Goal: Task Accomplishment & Management: Manage account settings

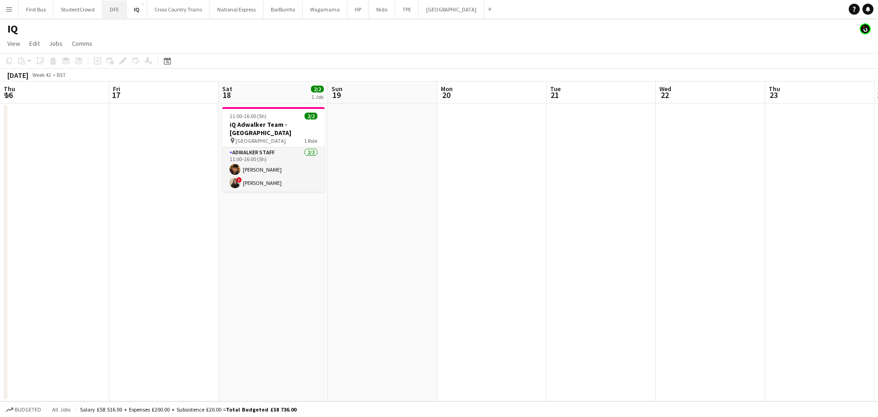
scroll to position [0, 241]
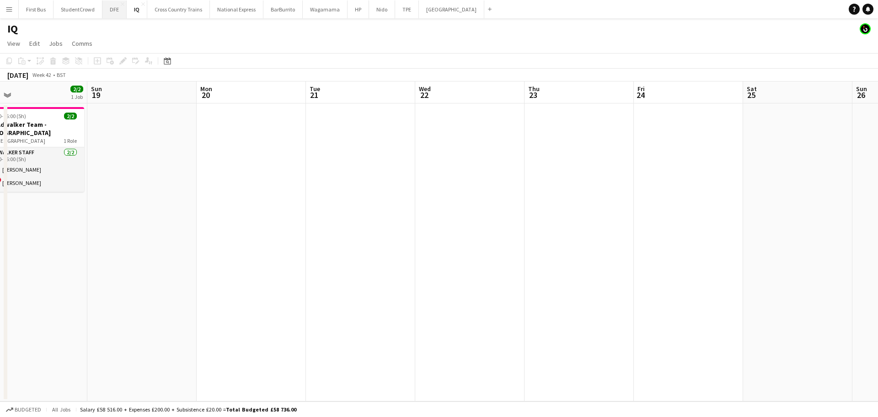
click at [113, 8] on button "DFE Close" at bounding box center [114, 9] width 24 height 18
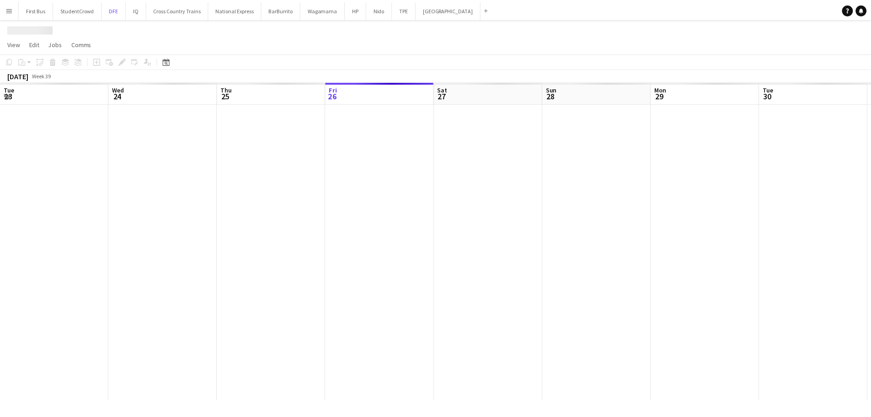
scroll to position [0, 219]
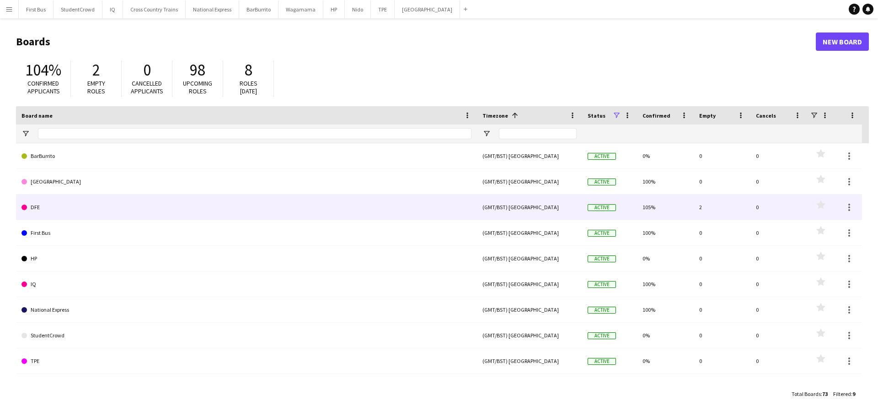
click at [47, 208] on link "DFE" at bounding box center [246, 207] width 450 height 26
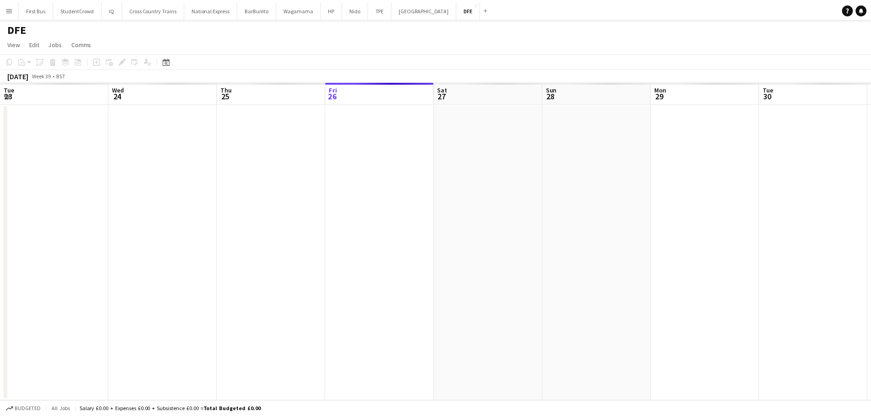
scroll to position [0, 219]
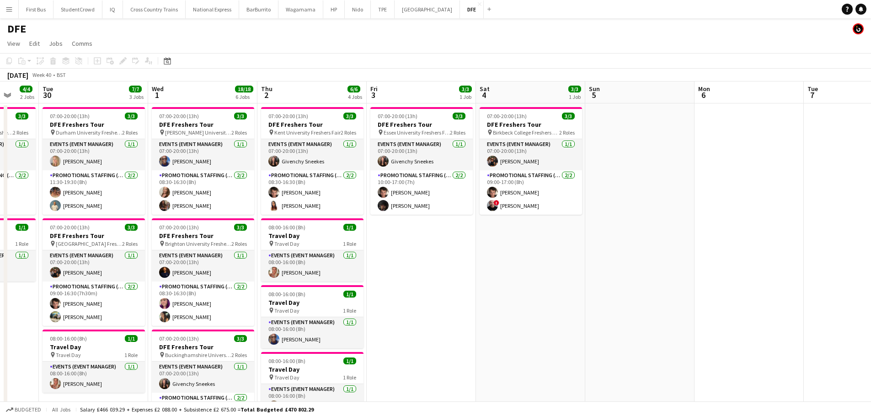
drag, startPoint x: 508, startPoint y: 328, endPoint x: 0, endPoint y: 280, distance: 510.0
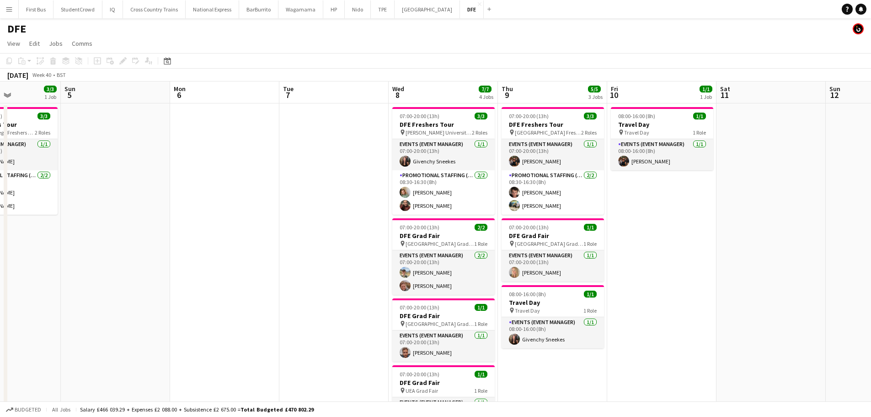
drag, startPoint x: 477, startPoint y: 288, endPoint x: 109, endPoint y: 274, distance: 368.0
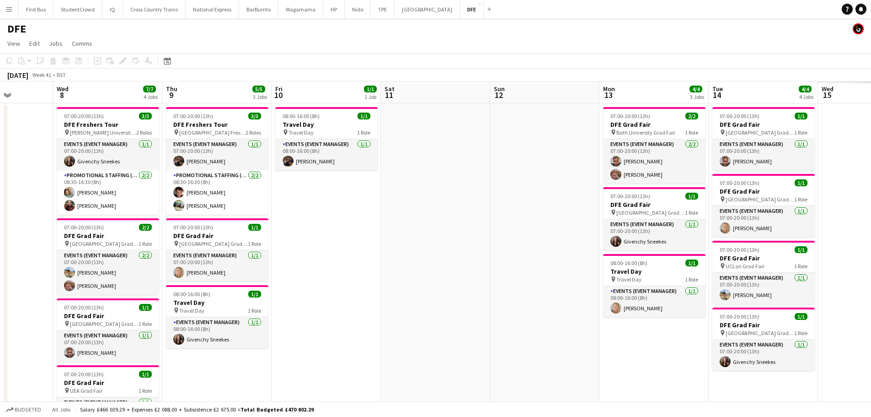
drag, startPoint x: 470, startPoint y: 272, endPoint x: 495, endPoint y: 270, distance: 25.2
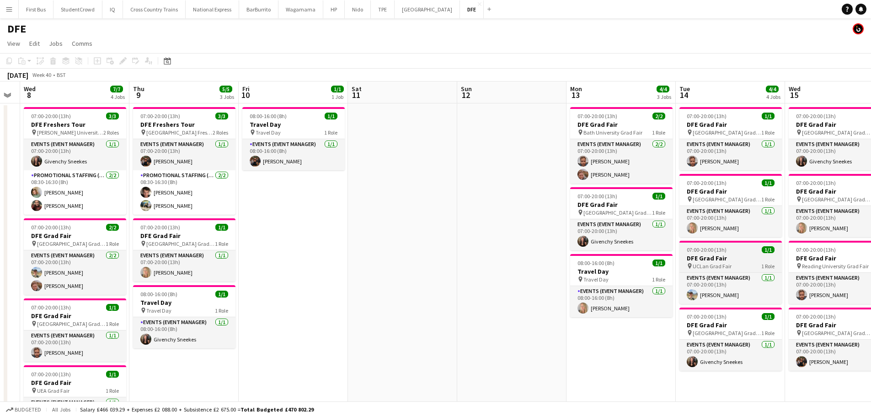
drag, startPoint x: 387, startPoint y: 269, endPoint x: 250, endPoint y: 268, distance: 136.8
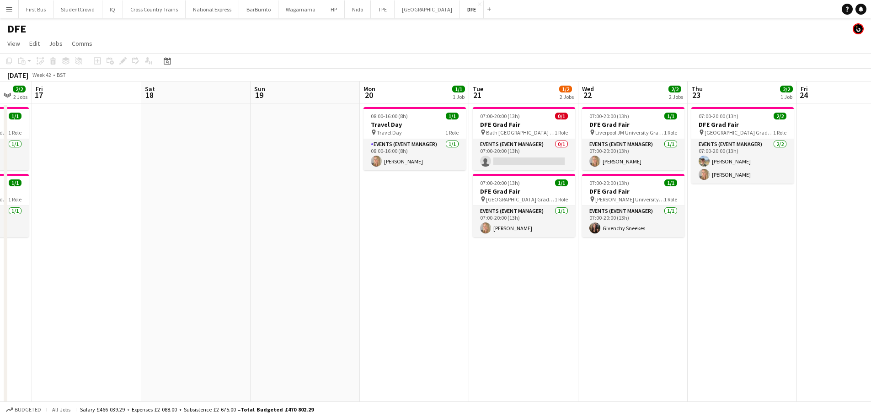
drag, startPoint x: 692, startPoint y: 264, endPoint x: 222, endPoint y: 262, distance: 470.2
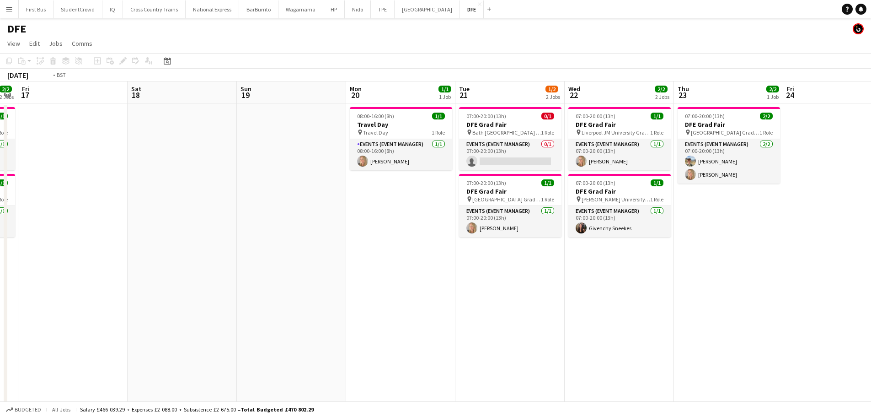
drag, startPoint x: 677, startPoint y: 253, endPoint x: 197, endPoint y: 250, distance: 479.9
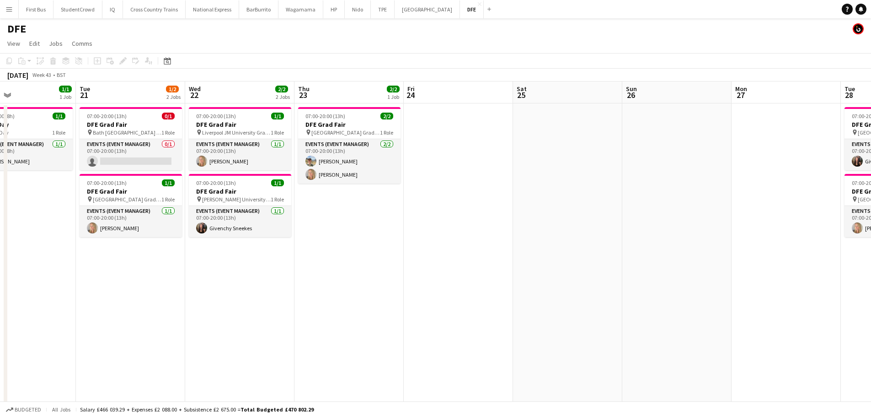
drag, startPoint x: 237, startPoint y: 245, endPoint x: 366, endPoint y: 244, distance: 129.0
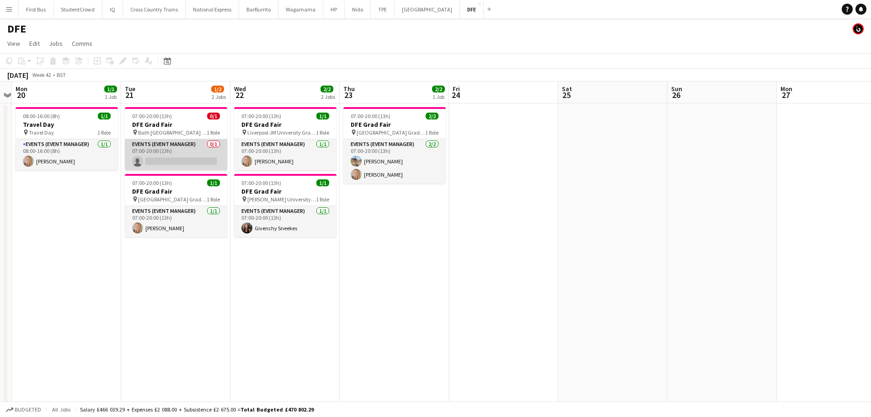
click at [189, 163] on app-card-role "Events (Event Manager) 0/1 07:00-20:00 (13h) single-neutral-actions" at bounding box center [176, 154] width 102 height 31
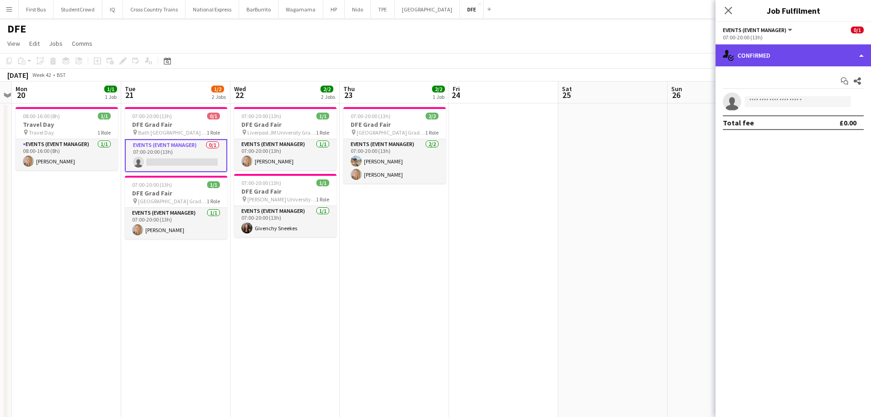
click at [752, 56] on div "single-neutral-actions-check-2 Confirmed" at bounding box center [794, 55] width 156 height 22
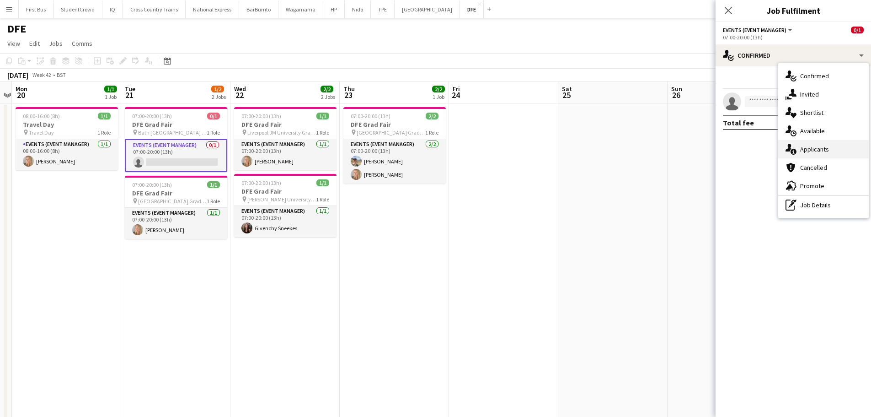
click at [846, 146] on div "single-neutral-actions-information Applicants" at bounding box center [824, 149] width 91 height 18
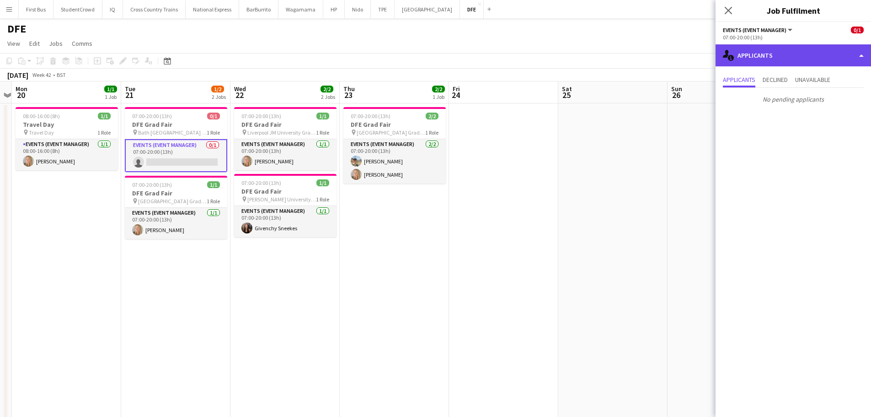
click at [812, 46] on div "single-neutral-actions-information Applicants" at bounding box center [794, 55] width 156 height 22
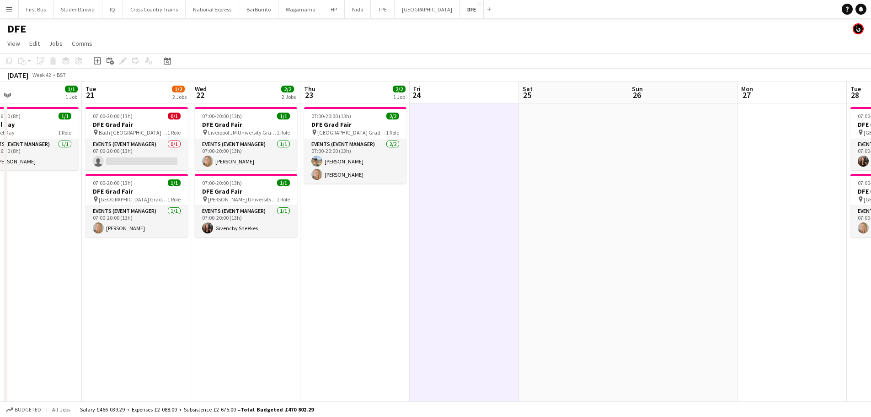
drag, startPoint x: 284, startPoint y: 295, endPoint x: 617, endPoint y: 267, distance: 334.2
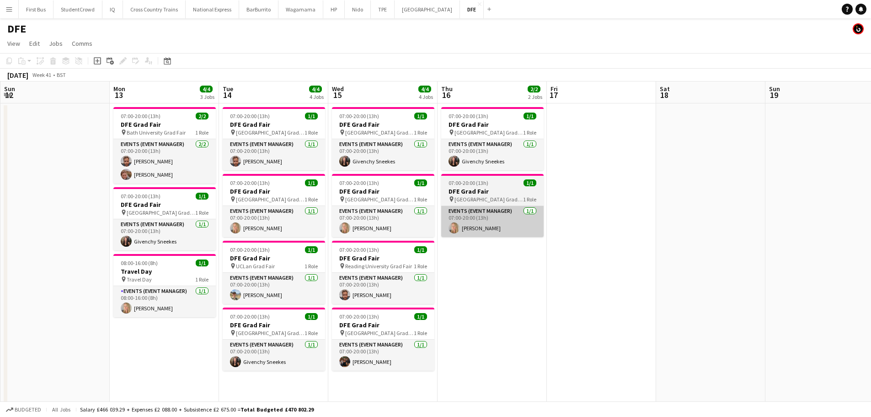
drag, startPoint x: 497, startPoint y: 222, endPoint x: 560, endPoint y: 219, distance: 63.2
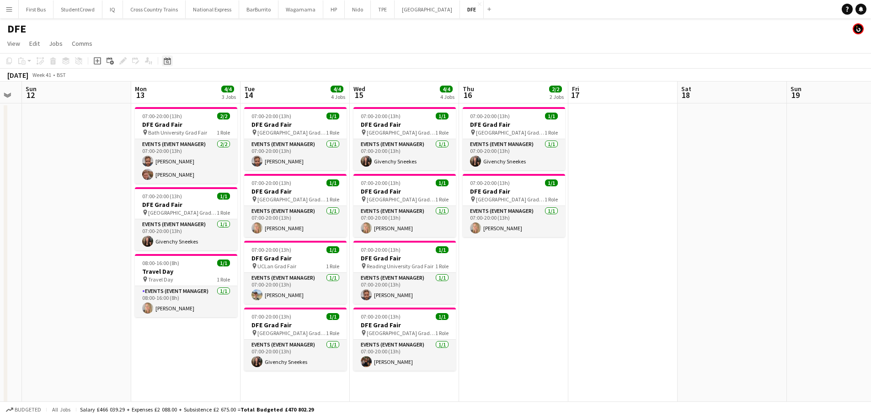
click at [169, 62] on icon "Date picker" at bounding box center [167, 60] width 7 height 7
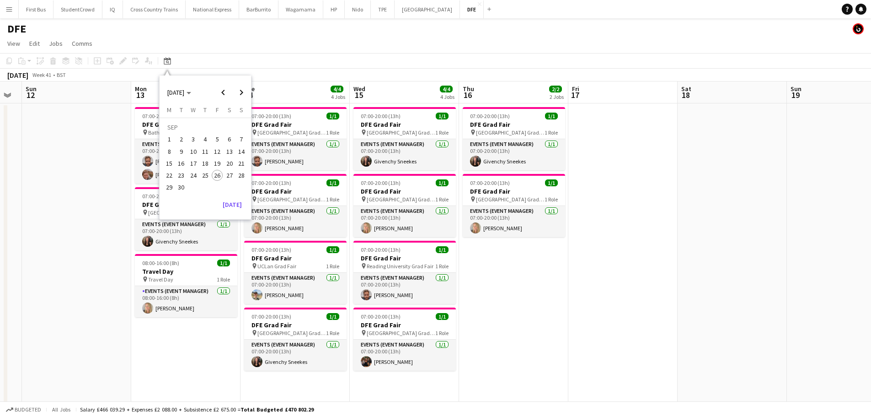
click at [220, 176] on span "26" at bounding box center [217, 175] width 11 height 11
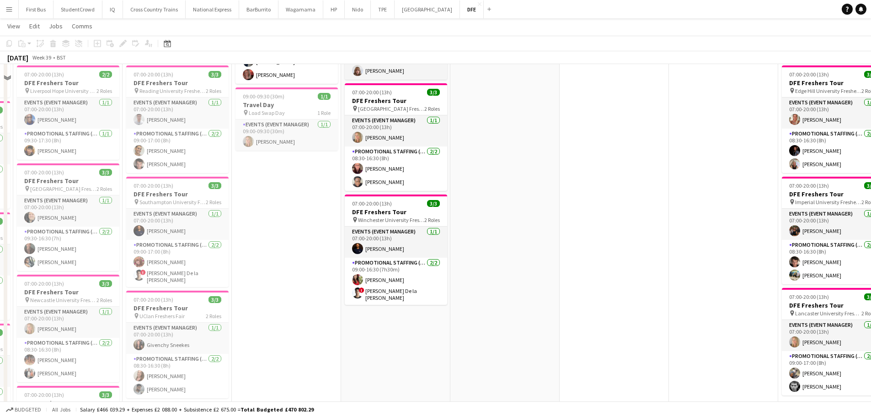
scroll to position [274, 0]
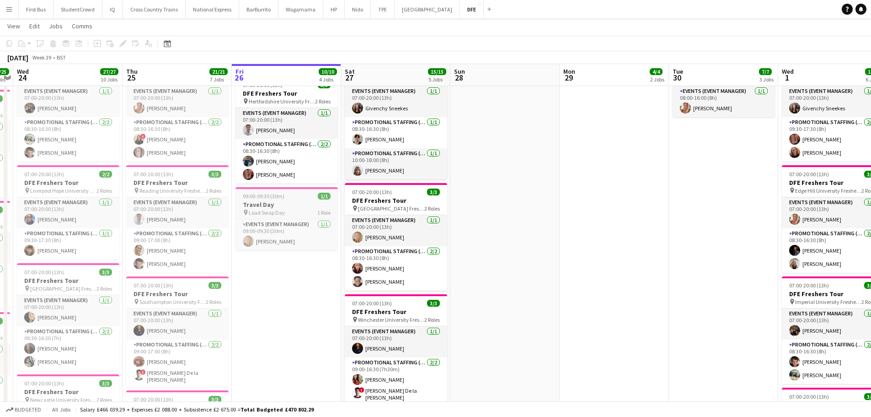
click at [276, 196] on span "09:00-09:30 (30m)" at bounding box center [264, 196] width 42 height 7
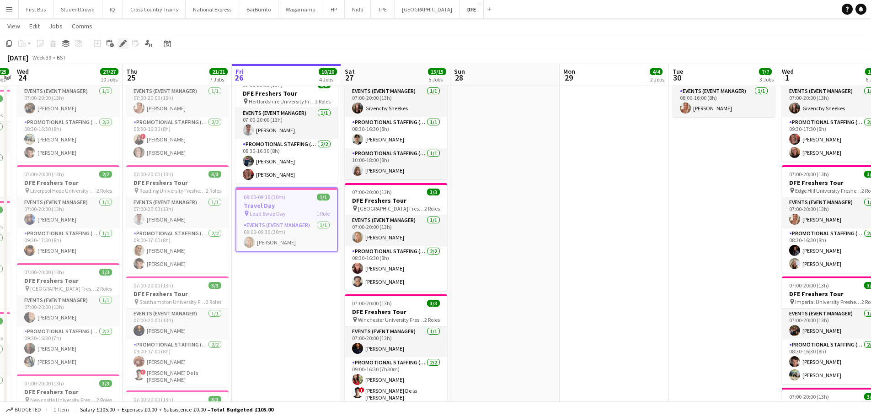
click at [124, 43] on icon at bounding box center [122, 43] width 5 height 5
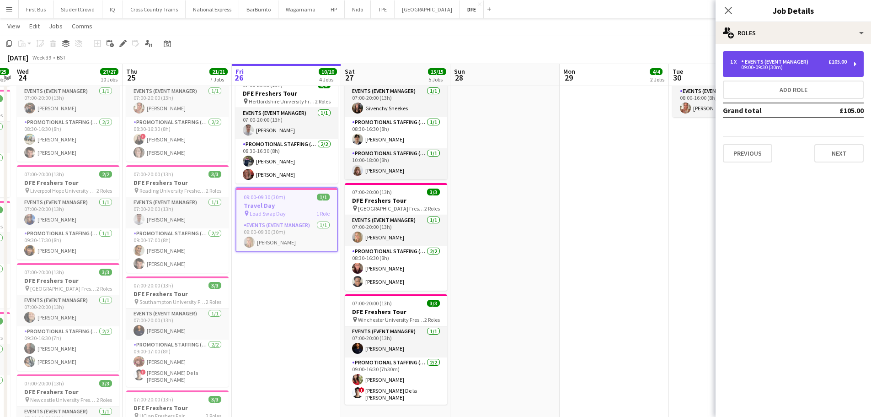
click at [814, 65] on div "09:00-09:30 (30m)" at bounding box center [789, 67] width 117 height 5
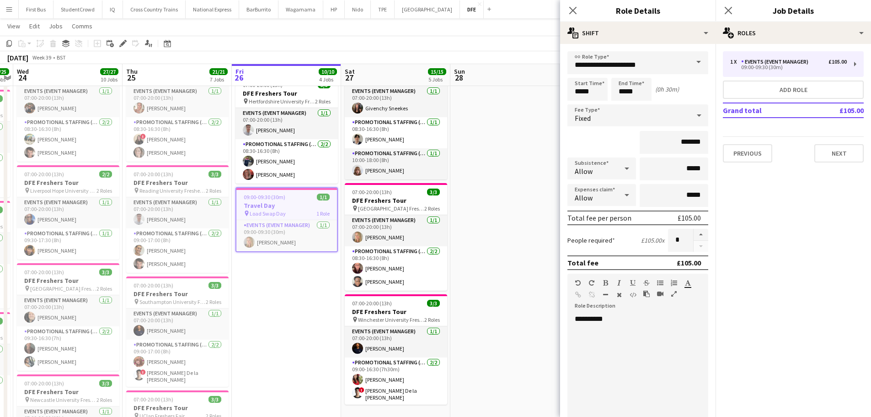
click at [828, 244] on mat-expansion-panel "pencil3 General details 1 x Events (Event Manager) £105.00 09:00-09:30 (30m) Ad…" at bounding box center [794, 230] width 156 height 373
click at [725, 9] on icon "Close pop-in" at bounding box center [728, 10] width 9 height 9
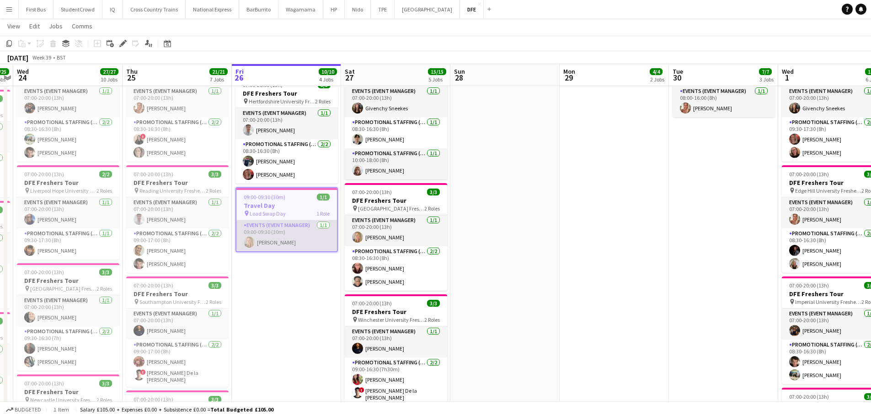
click at [289, 224] on app-card-role "Events (Event Manager) [DATE] 09:00-09:30 (30m) [PERSON_NAME]" at bounding box center [286, 235] width 101 height 31
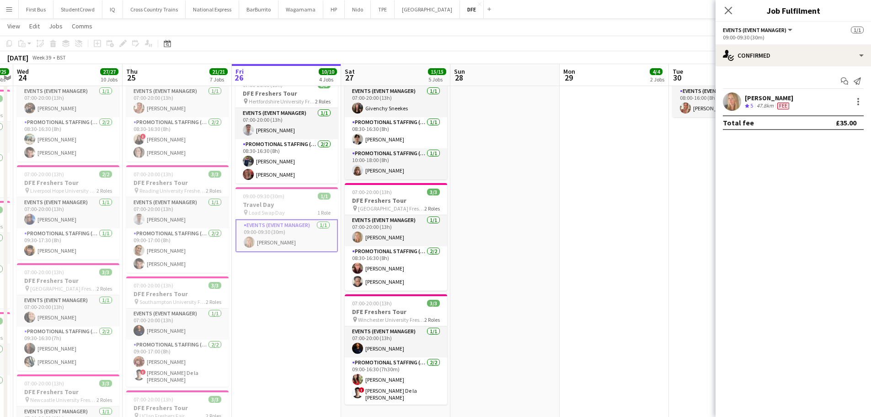
click at [281, 242] on app-card-role "Events (Event Manager) [DATE] 09:00-09:30 (30m) [PERSON_NAME]" at bounding box center [287, 235] width 102 height 33
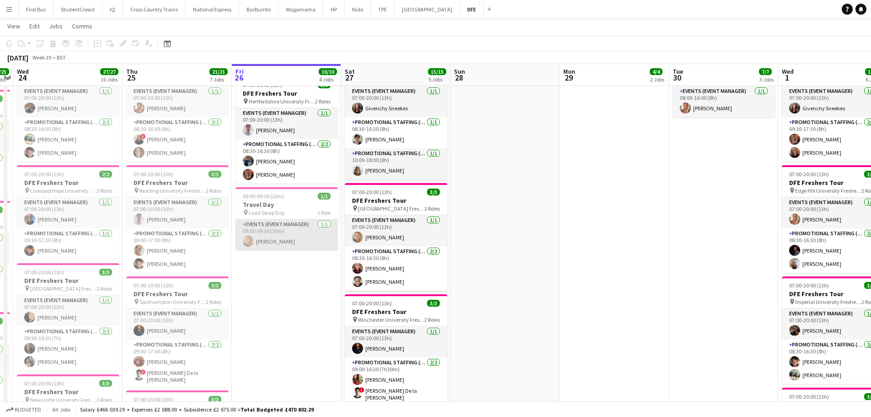
click at [266, 236] on app-card-role "Events (Event Manager) [DATE] 09:00-09:30 (30m) [PERSON_NAME]" at bounding box center [287, 234] width 102 height 31
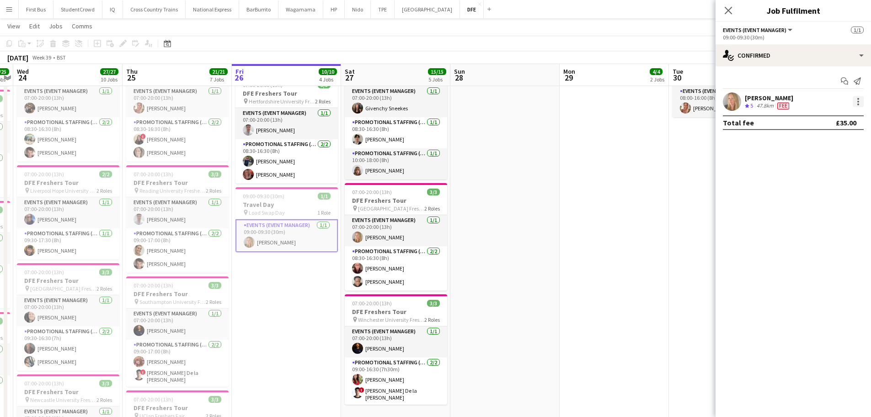
click at [863, 99] on div at bounding box center [858, 101] width 11 height 11
click at [828, 117] on span "Edit fee" at bounding box center [828, 118] width 57 height 8
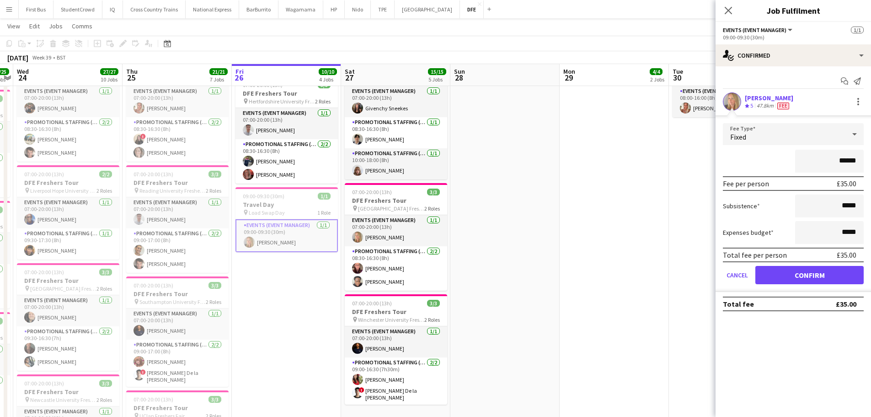
click at [846, 163] on input "******" at bounding box center [829, 161] width 69 height 23
type input "***"
click at [829, 279] on button "Confirm" at bounding box center [810, 275] width 108 height 18
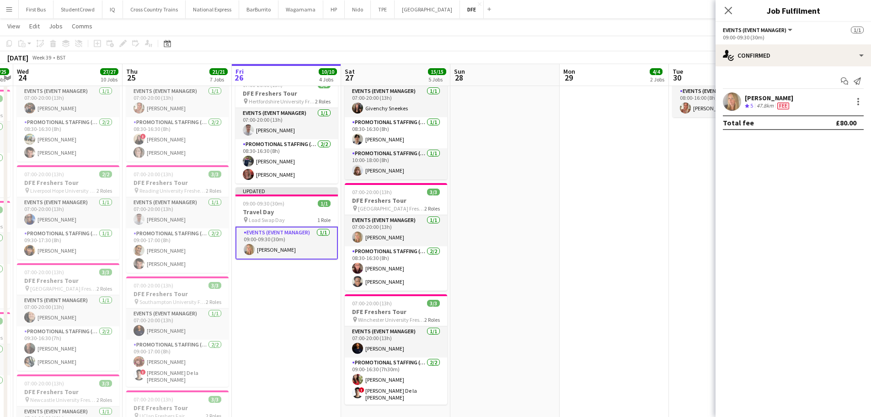
click at [729, 11] on icon at bounding box center [728, 10] width 7 height 7
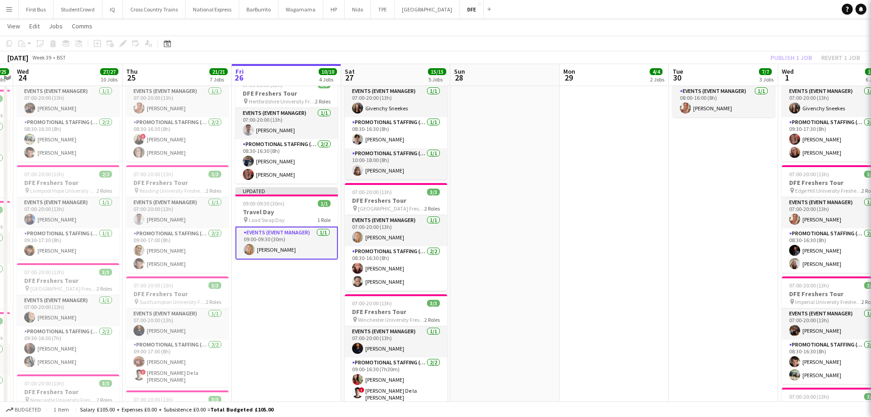
click at [668, 24] on app-page-menu "View Day view expanded Day view collapsed Month view Date picker Jump to [DATE]…" at bounding box center [435, 26] width 871 height 17
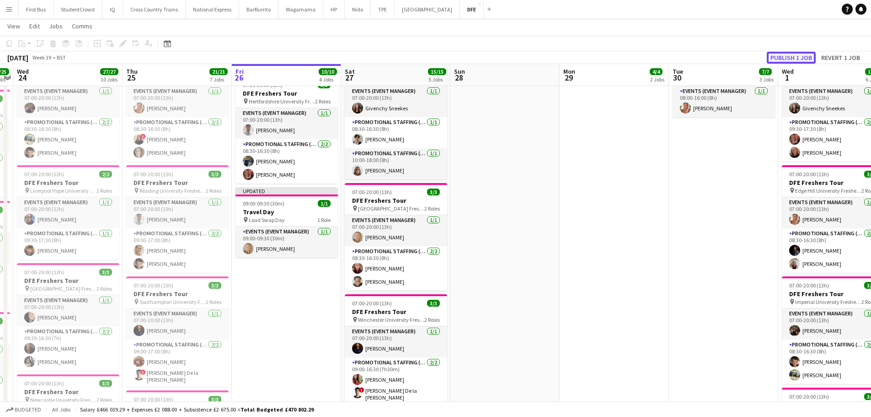
click at [801, 56] on button "Publish 1 job" at bounding box center [791, 58] width 49 height 12
